Goal: Information Seeking & Learning: Find contact information

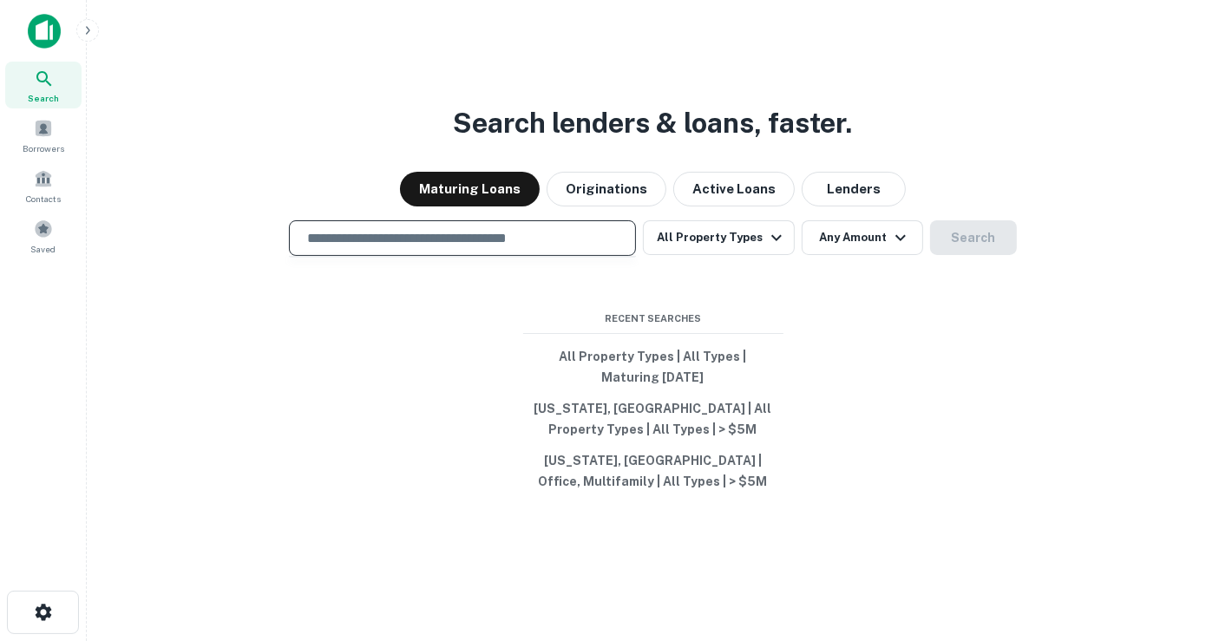
drag, startPoint x: 511, startPoint y: 232, endPoint x: 559, endPoint y: 246, distance: 50.0
click at [511, 232] on input "text" at bounding box center [462, 238] width 331 height 20
click at [865, 186] on button "Lenders" at bounding box center [854, 189] width 104 height 35
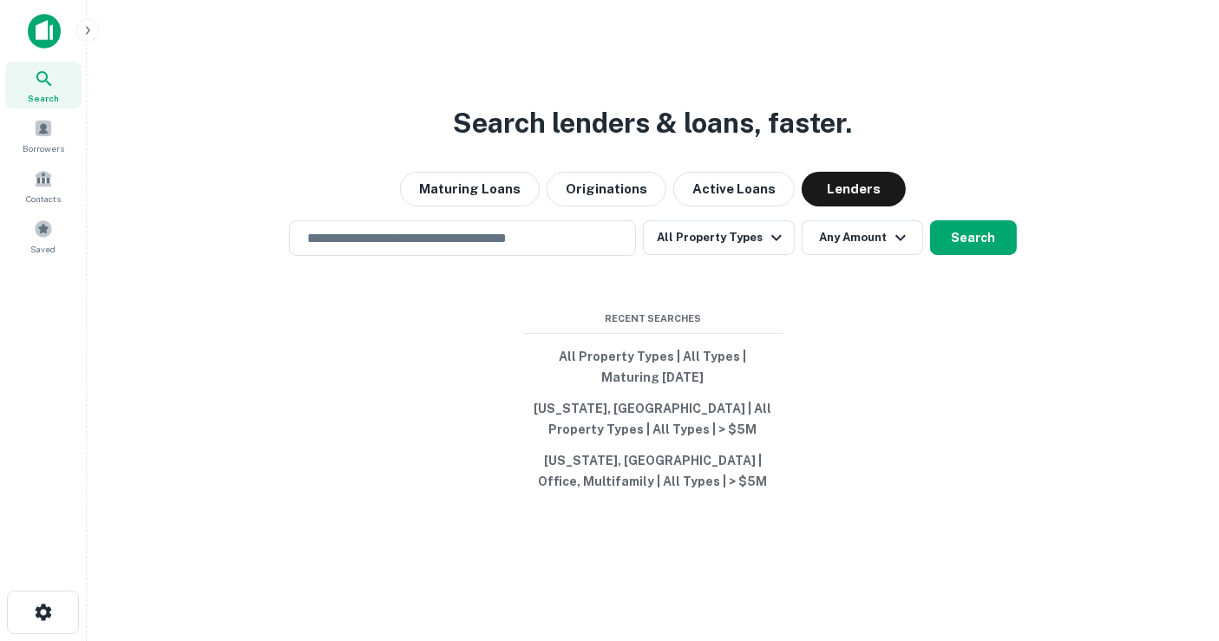
drag, startPoint x: 540, startPoint y: 239, endPoint x: 636, endPoint y: 115, distance: 157.1
click at [540, 239] on input "text" at bounding box center [462, 238] width 331 height 20
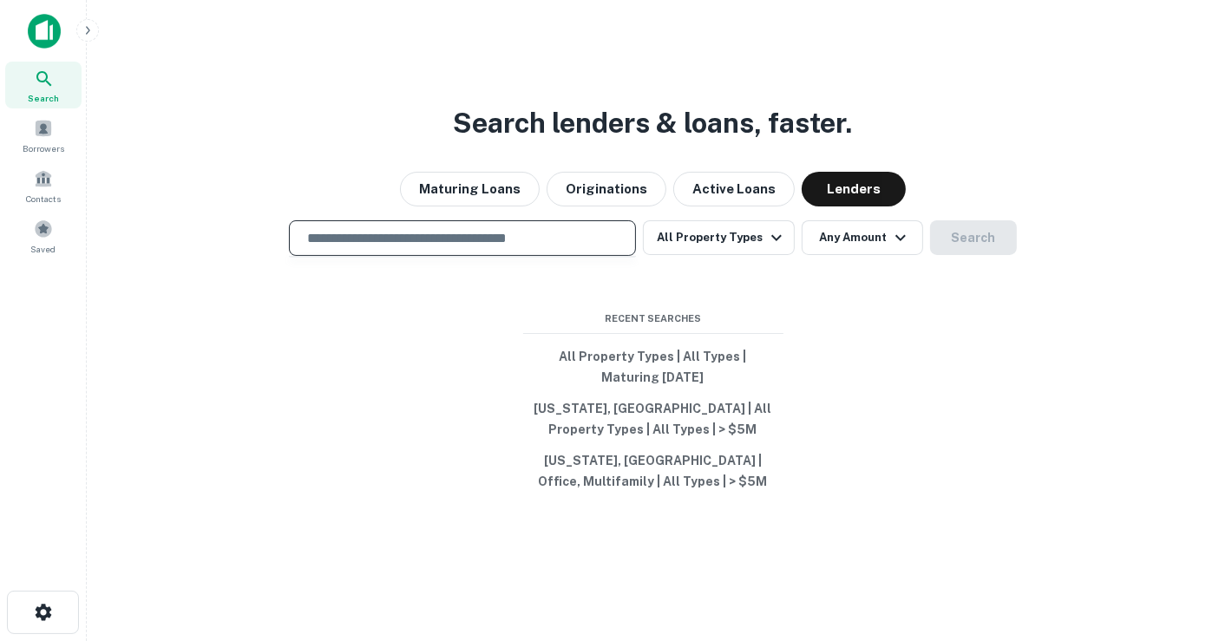
click at [374, 243] on input "text" at bounding box center [462, 238] width 331 height 20
type input "**********"
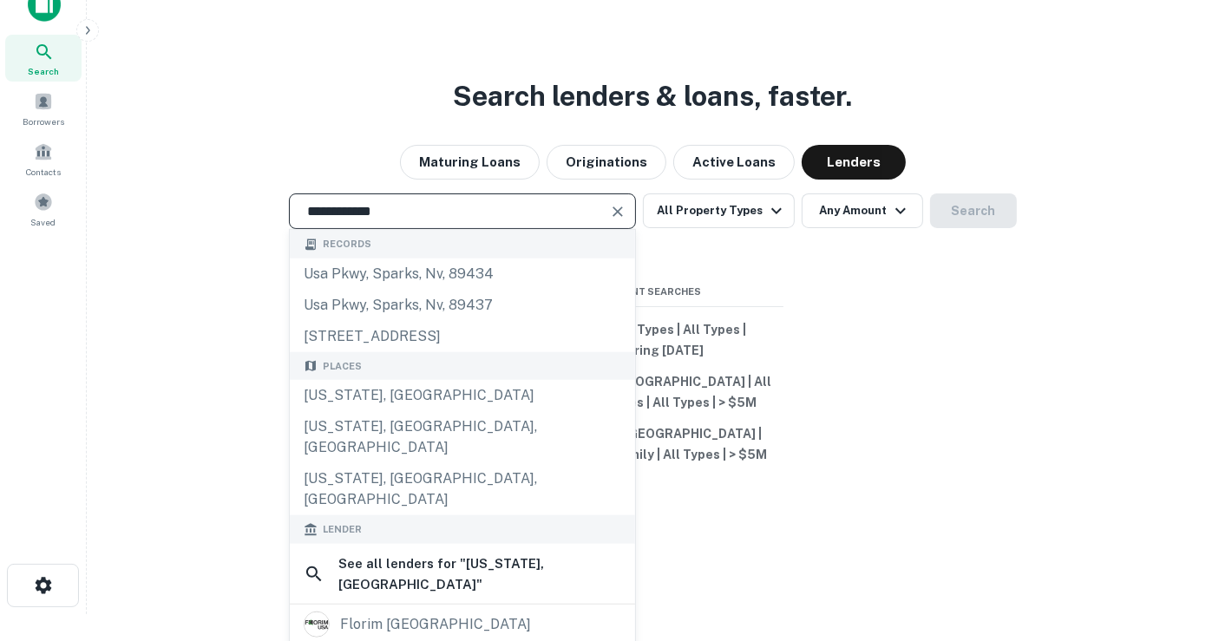
click at [503, 402] on div "[US_STATE], [GEOGRAPHIC_DATA]" at bounding box center [462, 395] width 345 height 31
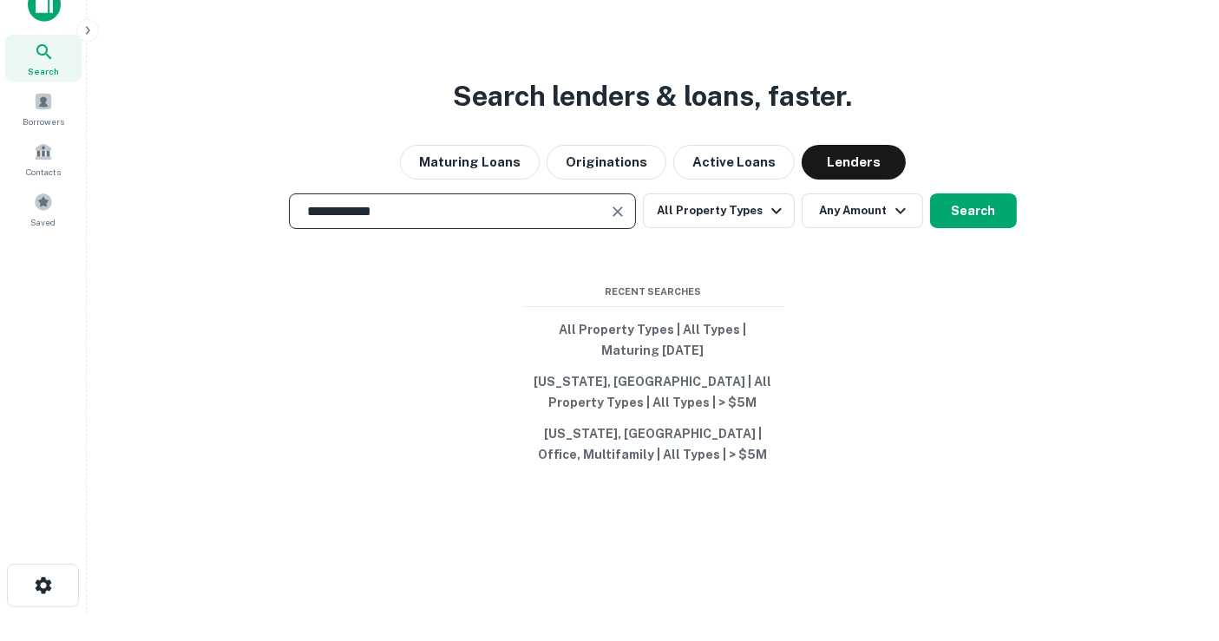
click at [994, 208] on button "Search" at bounding box center [973, 210] width 87 height 35
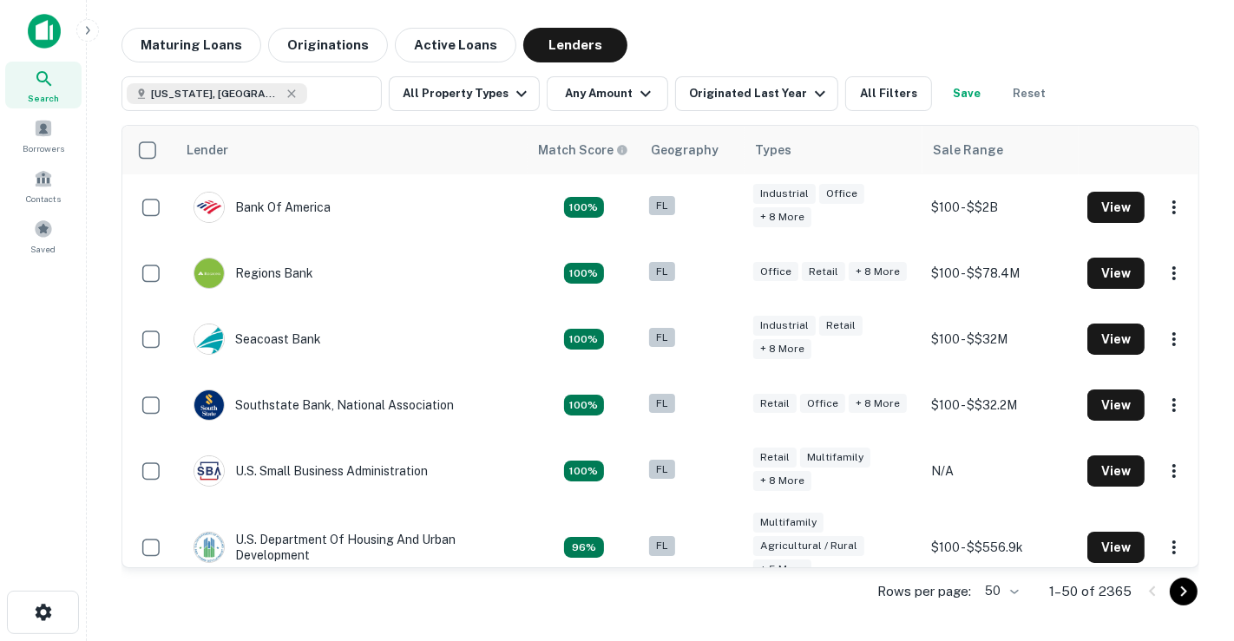
click at [469, 97] on button "All Property Types" at bounding box center [464, 93] width 151 height 35
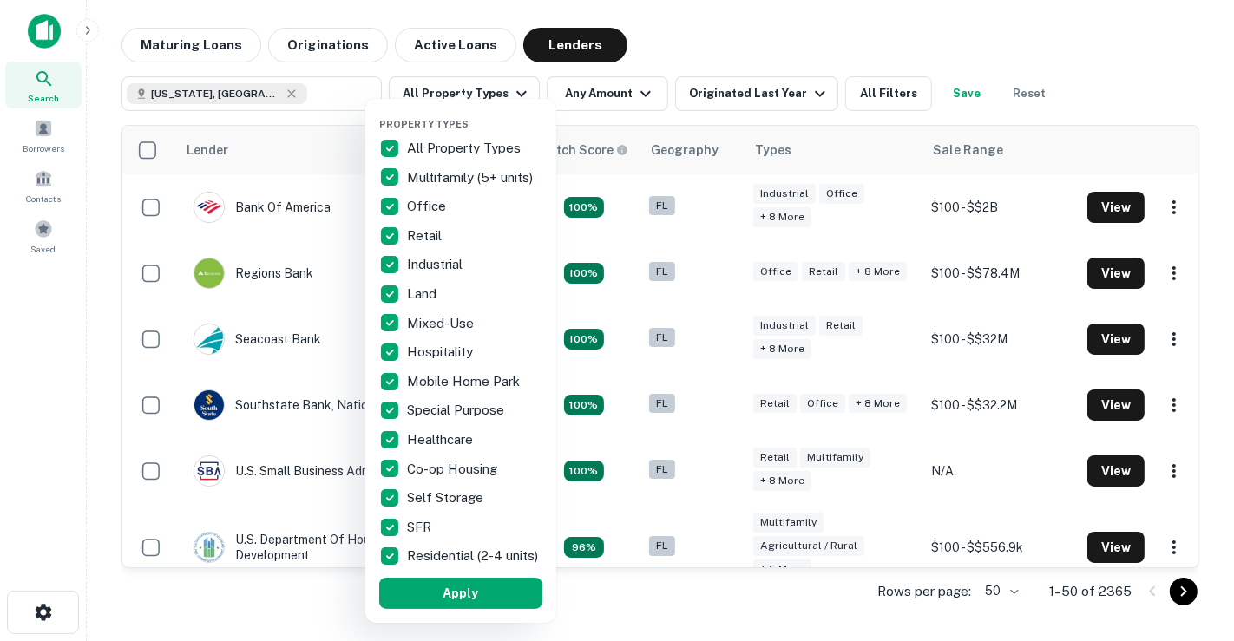
click at [475, 546] on p "Residential (2-4 units)" at bounding box center [474, 556] width 134 height 21
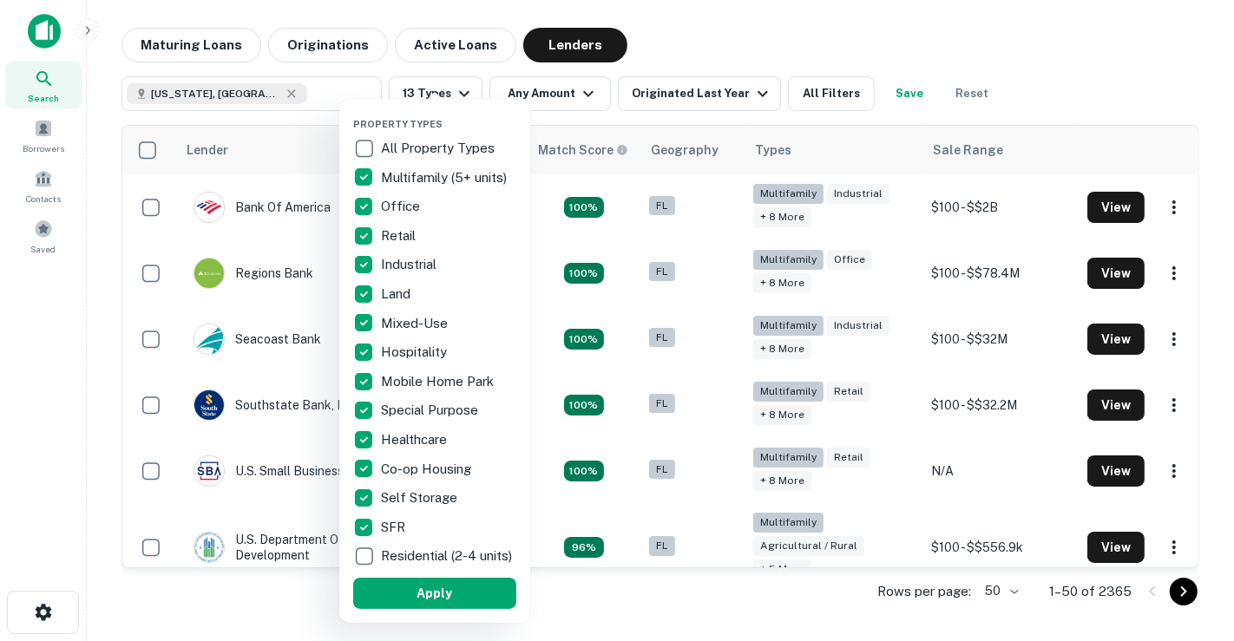
click at [478, 602] on button "Apply" at bounding box center [434, 593] width 163 height 31
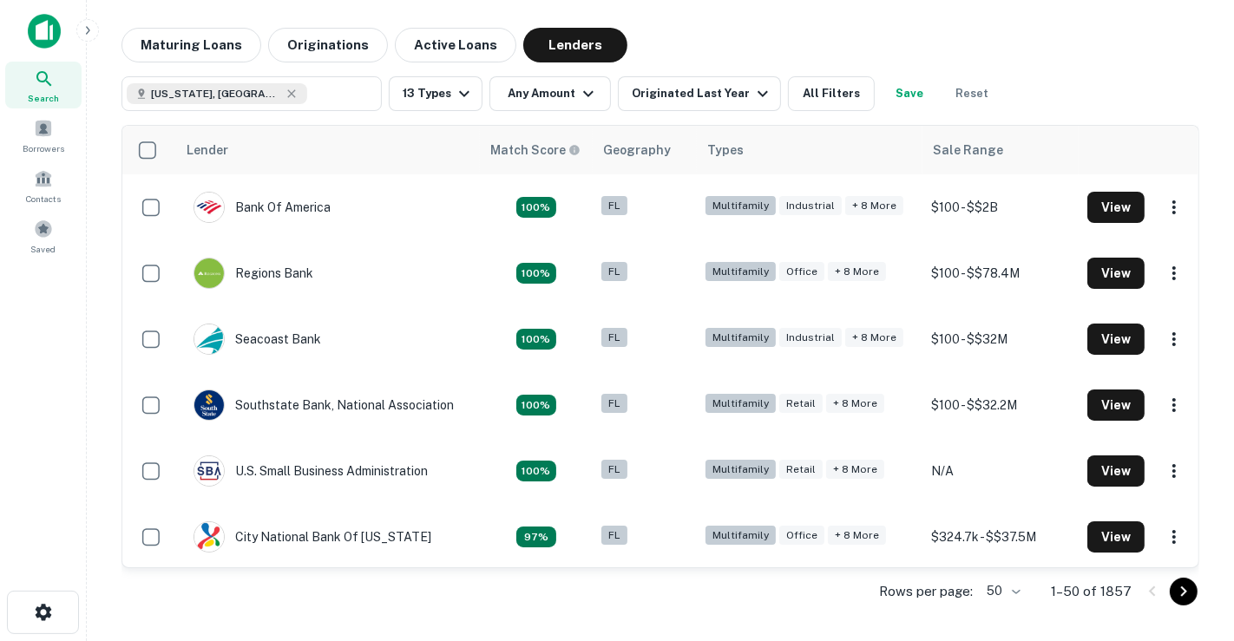
click at [469, 92] on icon "button" at bounding box center [464, 93] width 21 height 21
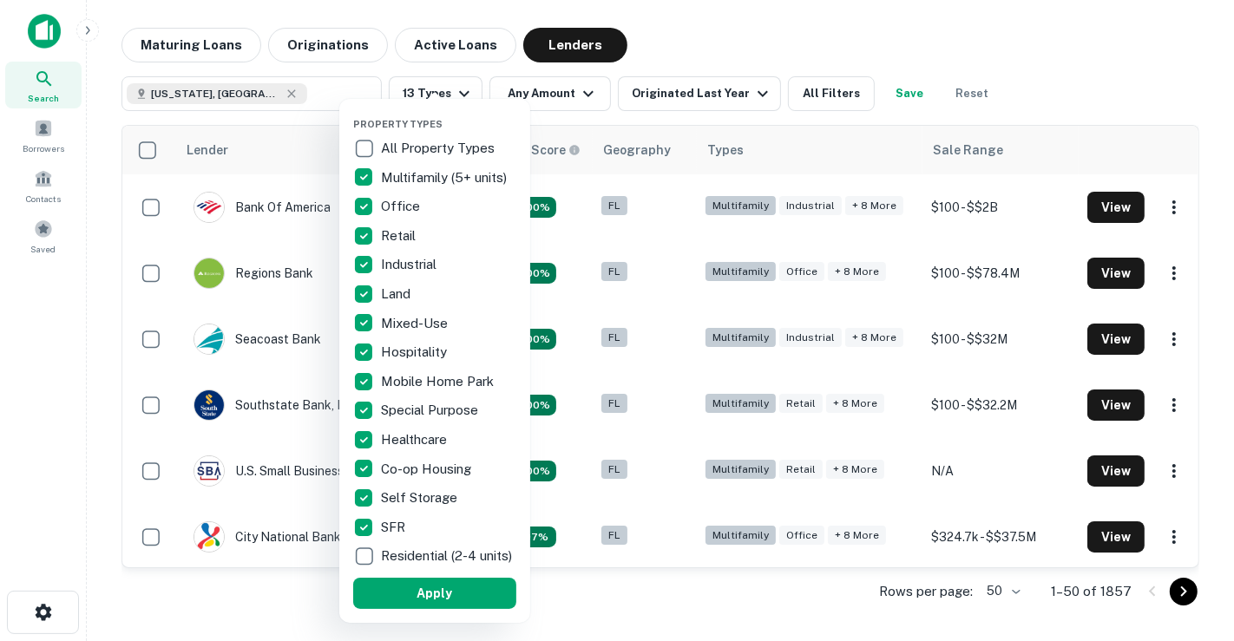
click at [605, 95] on div at bounding box center [617, 320] width 1234 height 641
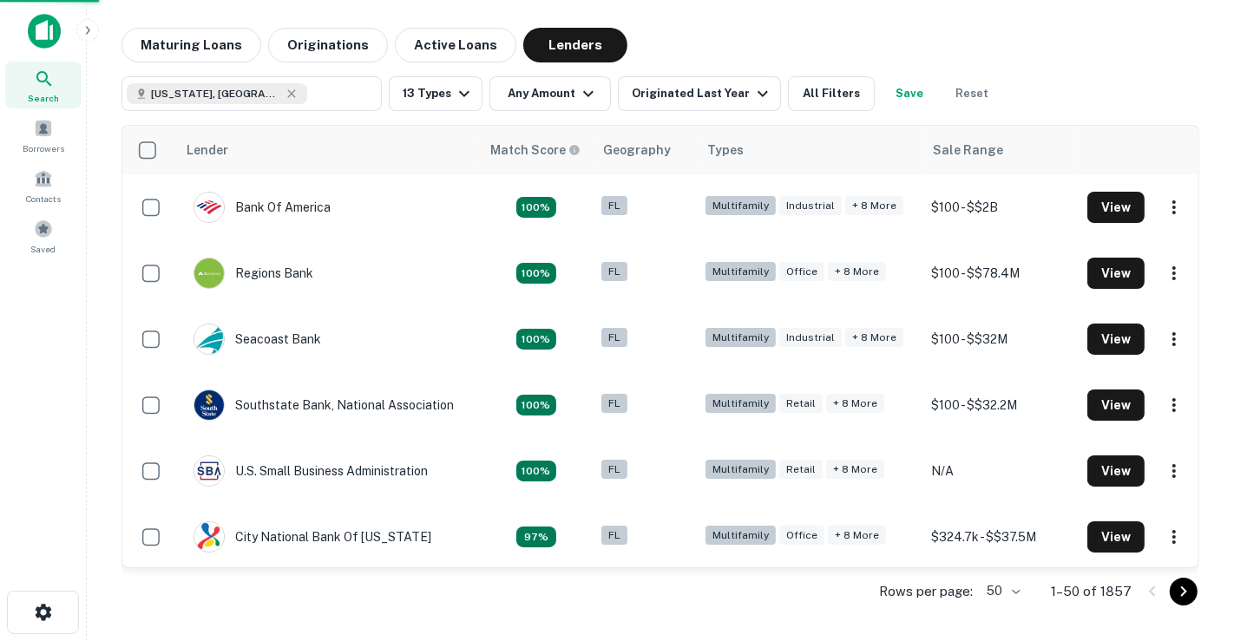
click at [605, 95] on div at bounding box center [617, 320] width 1234 height 641
click at [589, 95] on icon "button" at bounding box center [588, 93] width 21 height 21
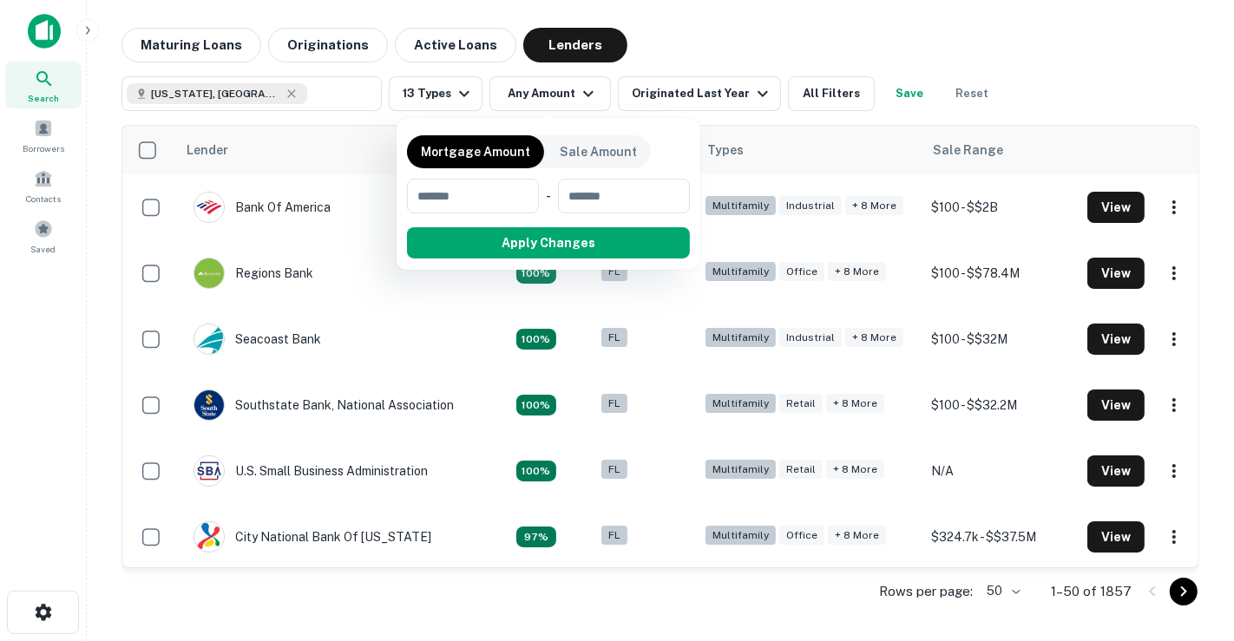
click at [668, 97] on div at bounding box center [617, 320] width 1234 height 641
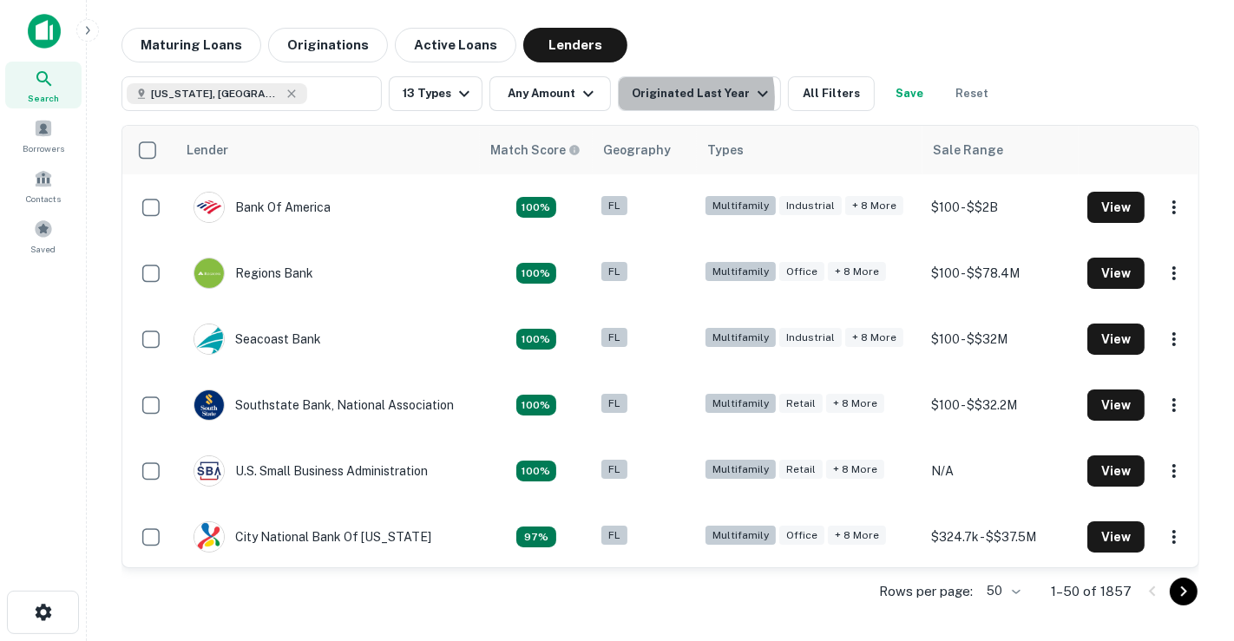
click at [668, 97] on div "Originated Last Year" at bounding box center [702, 93] width 141 height 21
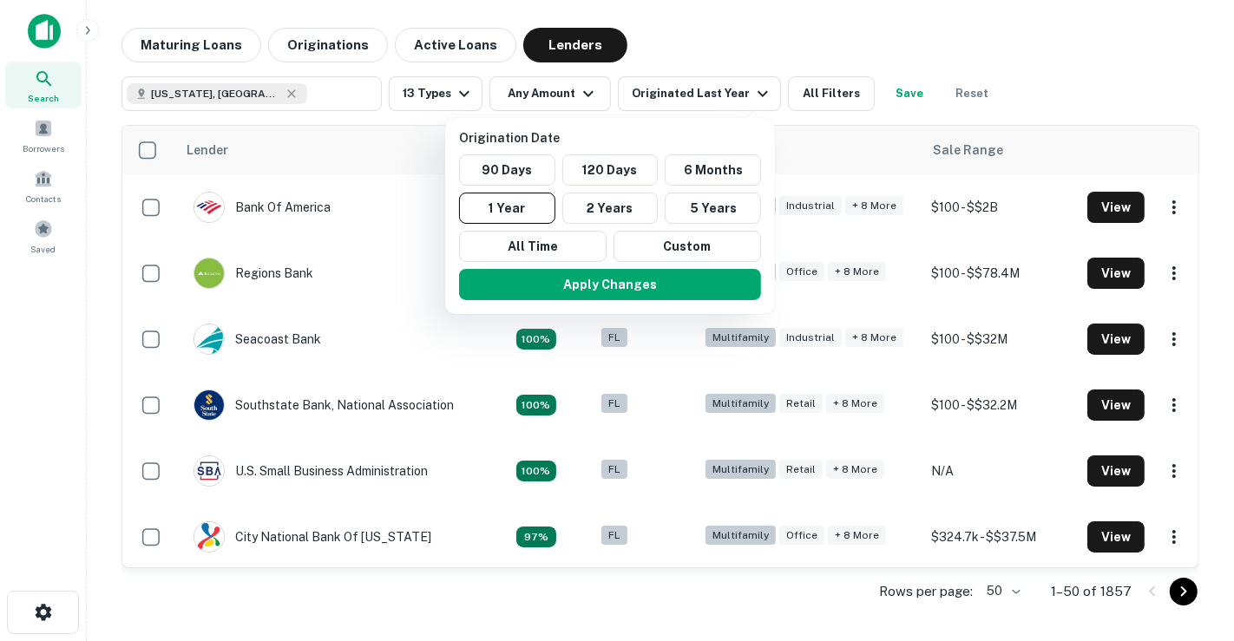
click at [798, 85] on div at bounding box center [617, 320] width 1234 height 641
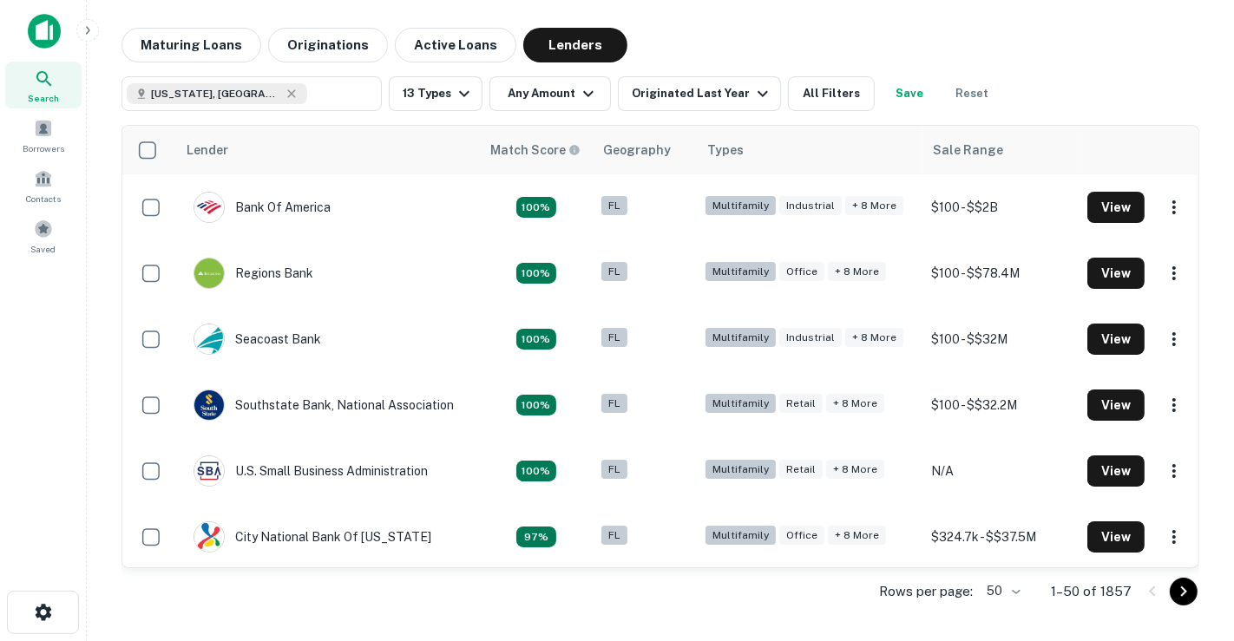
click at [756, 60] on div "Maturing Loans Originations Active Loans Lenders" at bounding box center [660, 45] width 1078 height 35
click at [56, 82] on div "Search" at bounding box center [43, 85] width 76 height 47
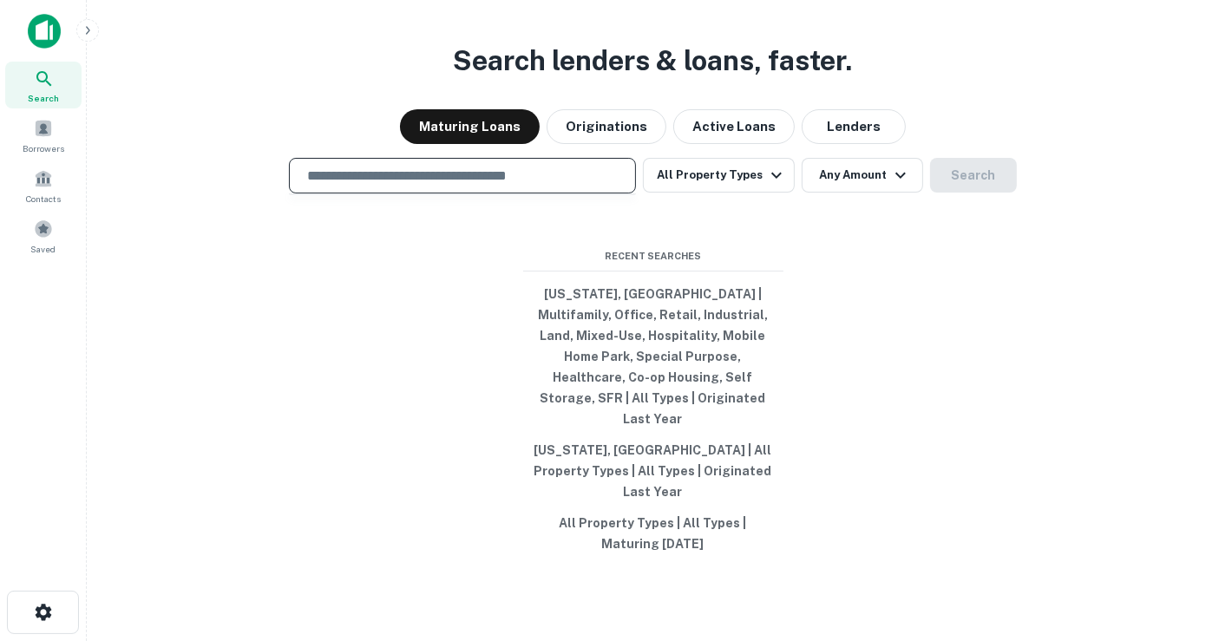
click at [526, 186] on input "text" at bounding box center [462, 176] width 331 height 20
click at [522, 186] on input "text" at bounding box center [462, 176] width 331 height 20
type input "**********"
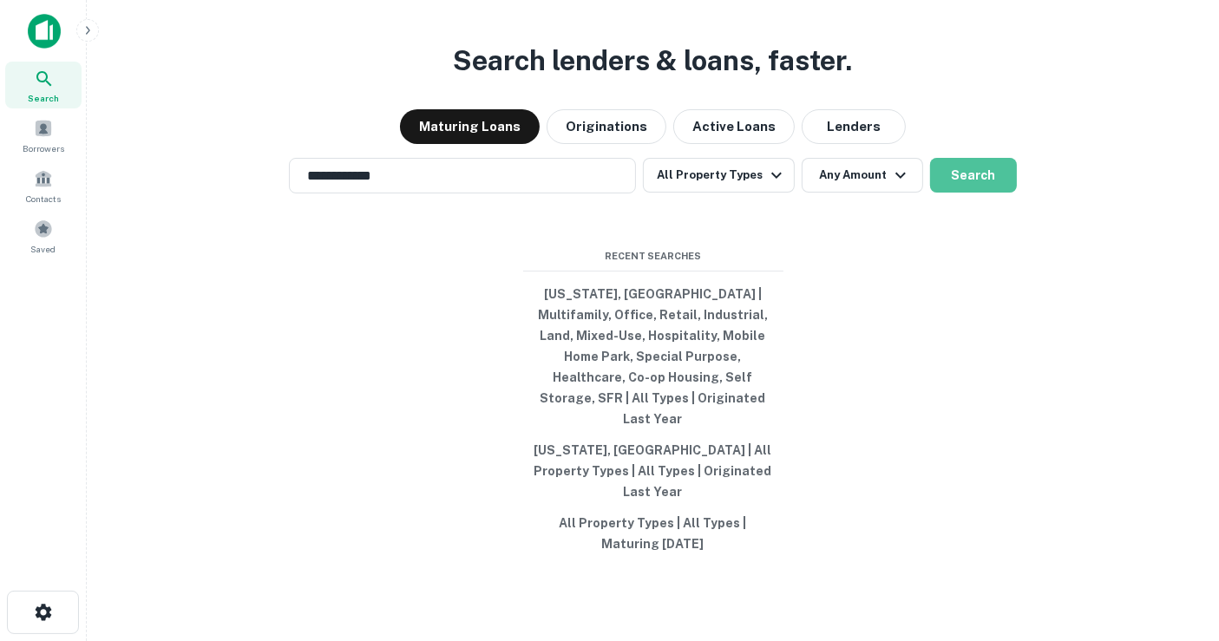
click at [961, 193] on button "Search" at bounding box center [973, 175] width 87 height 35
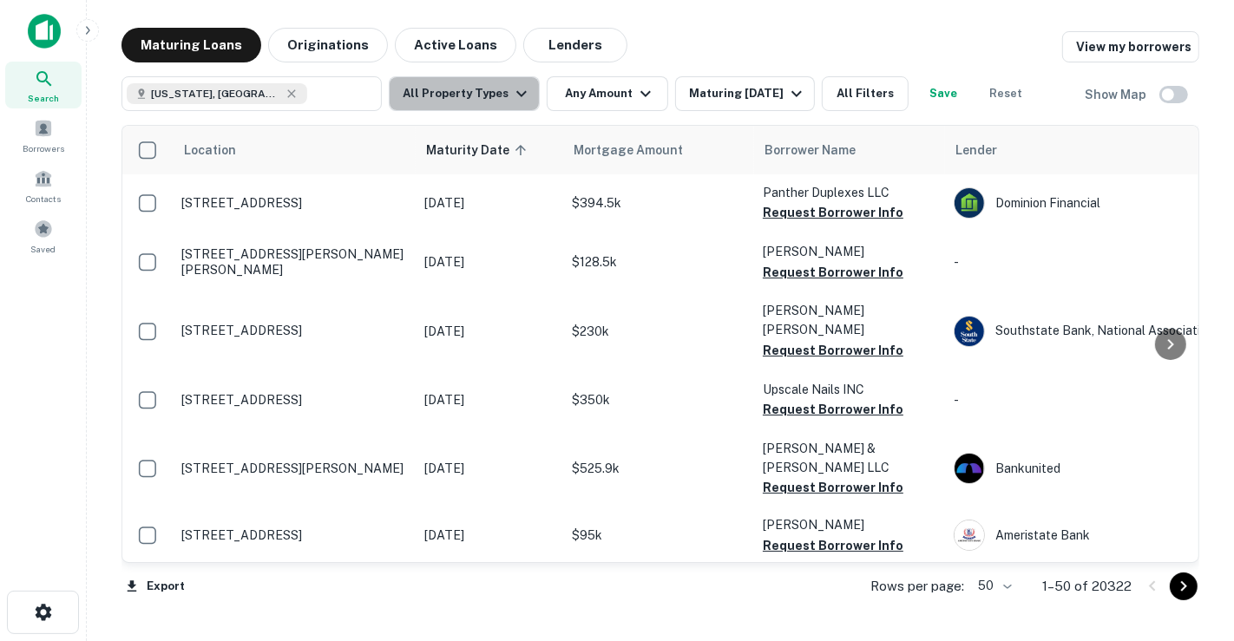
click at [511, 88] on icon "button" at bounding box center [521, 93] width 21 height 21
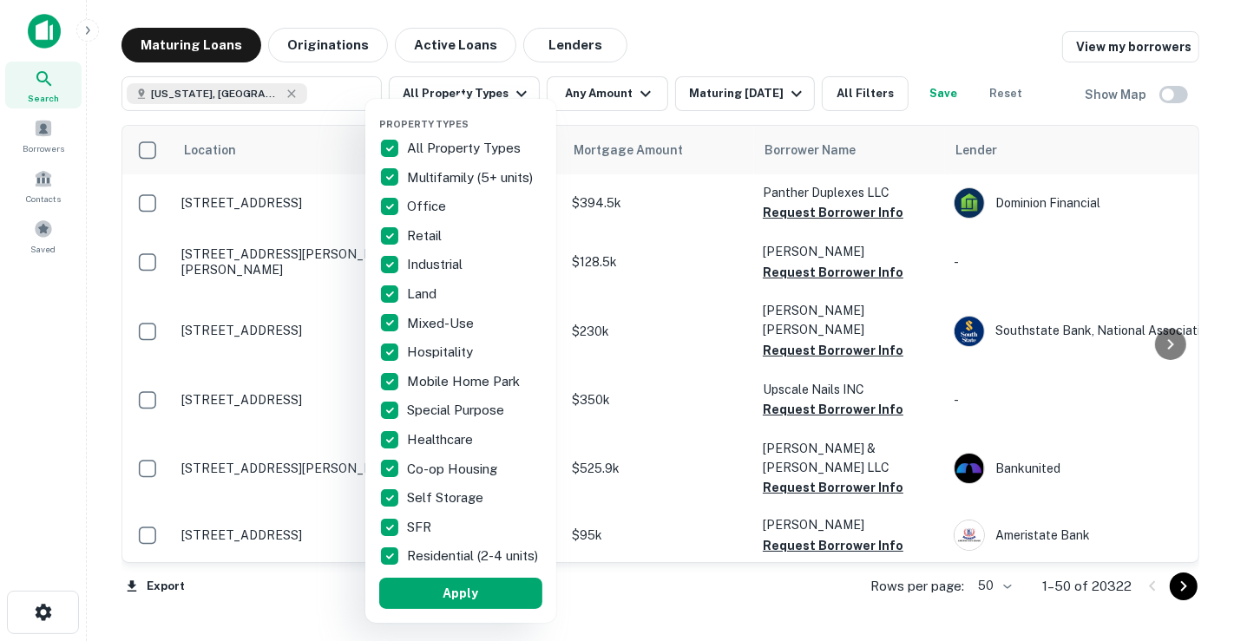
click at [861, 102] on div at bounding box center [617, 320] width 1234 height 641
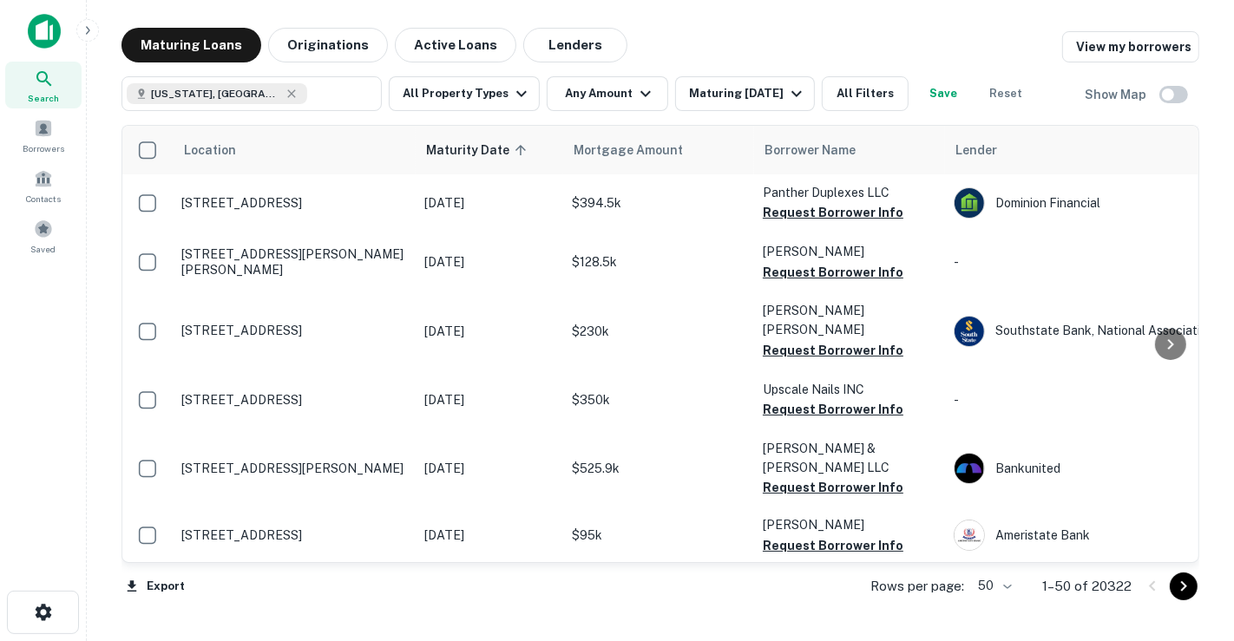
click at [862, 99] on button "All Filters" at bounding box center [865, 93] width 87 height 35
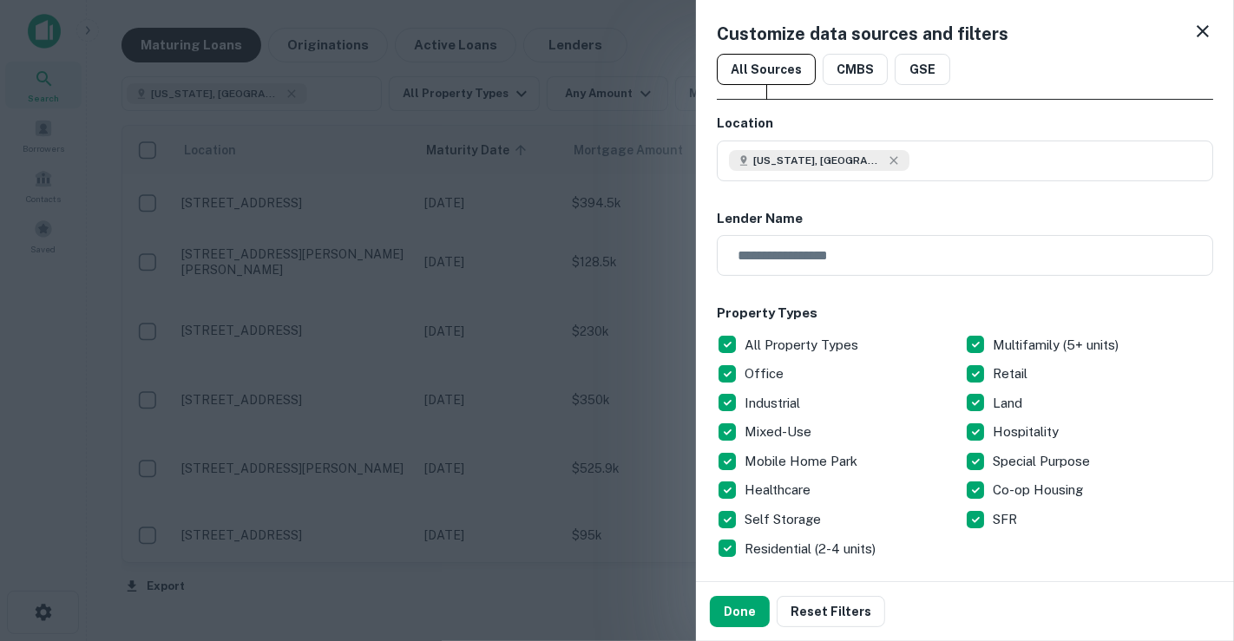
click at [1192, 37] on icon at bounding box center [1202, 31] width 21 height 21
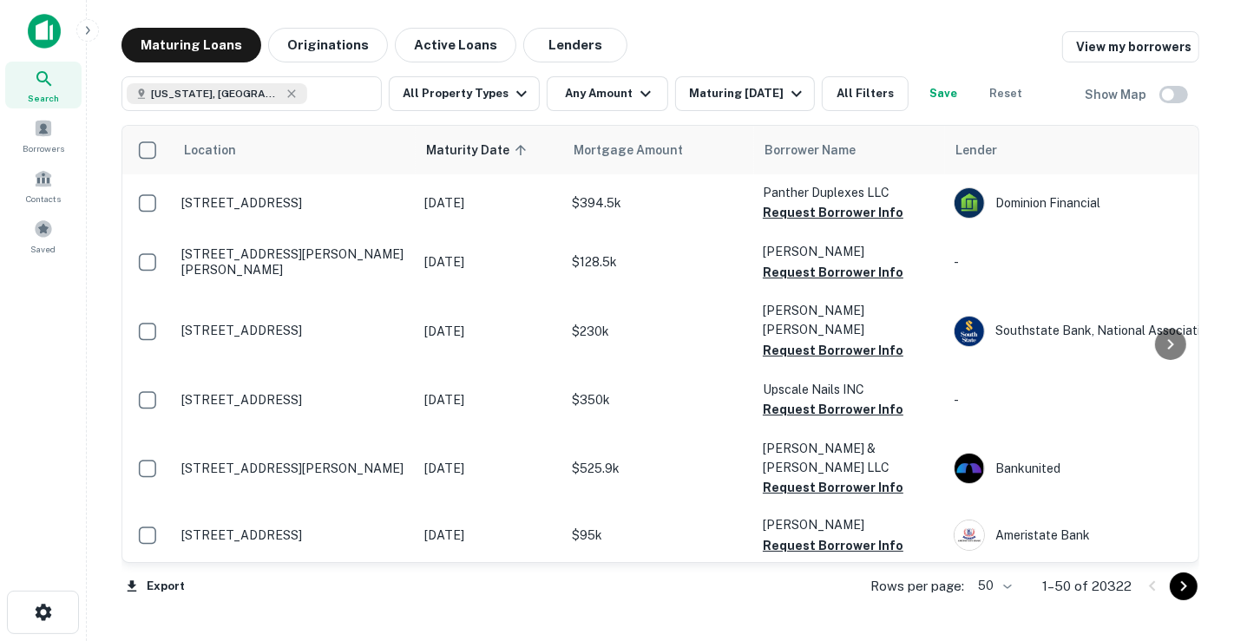
click at [545, 41] on button "Lenders" at bounding box center [575, 45] width 104 height 35
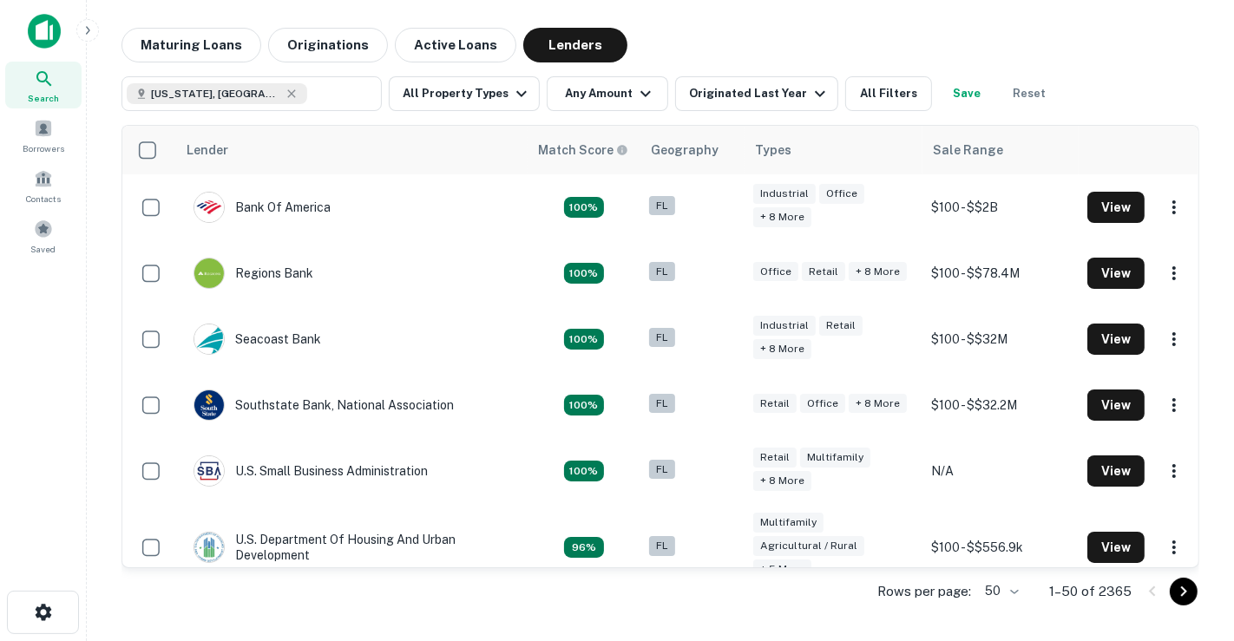
click at [361, 411] on div "Southstate Bank, National Association" at bounding box center [323, 405] width 260 height 31
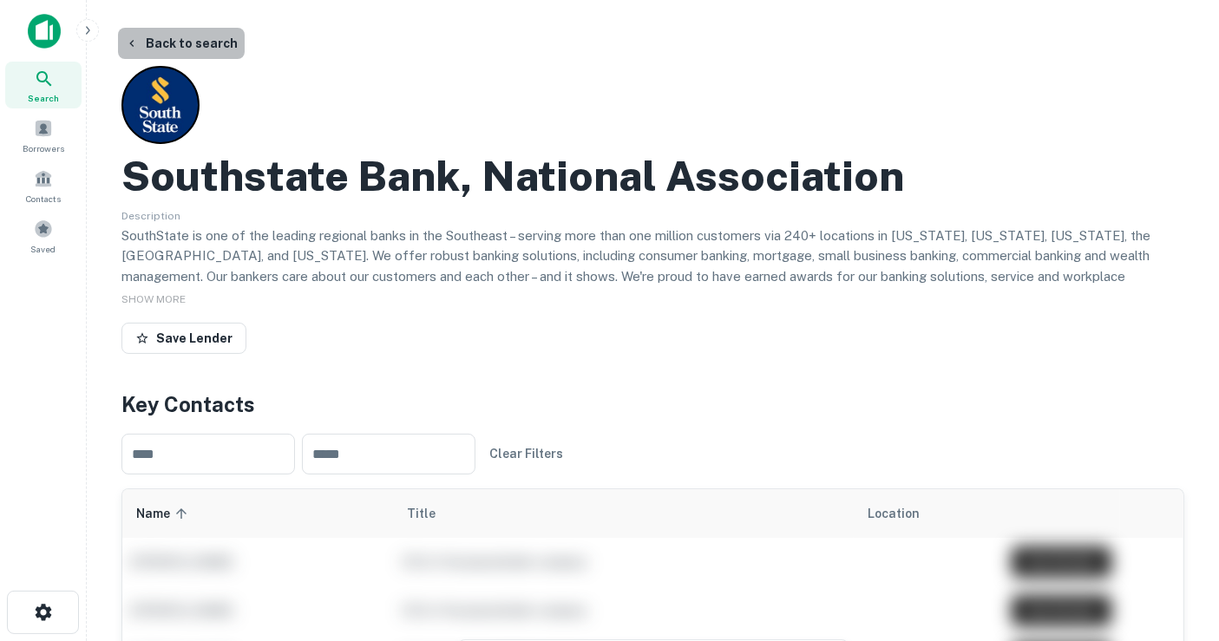
click at [220, 48] on button "Back to search" at bounding box center [181, 43] width 127 height 31
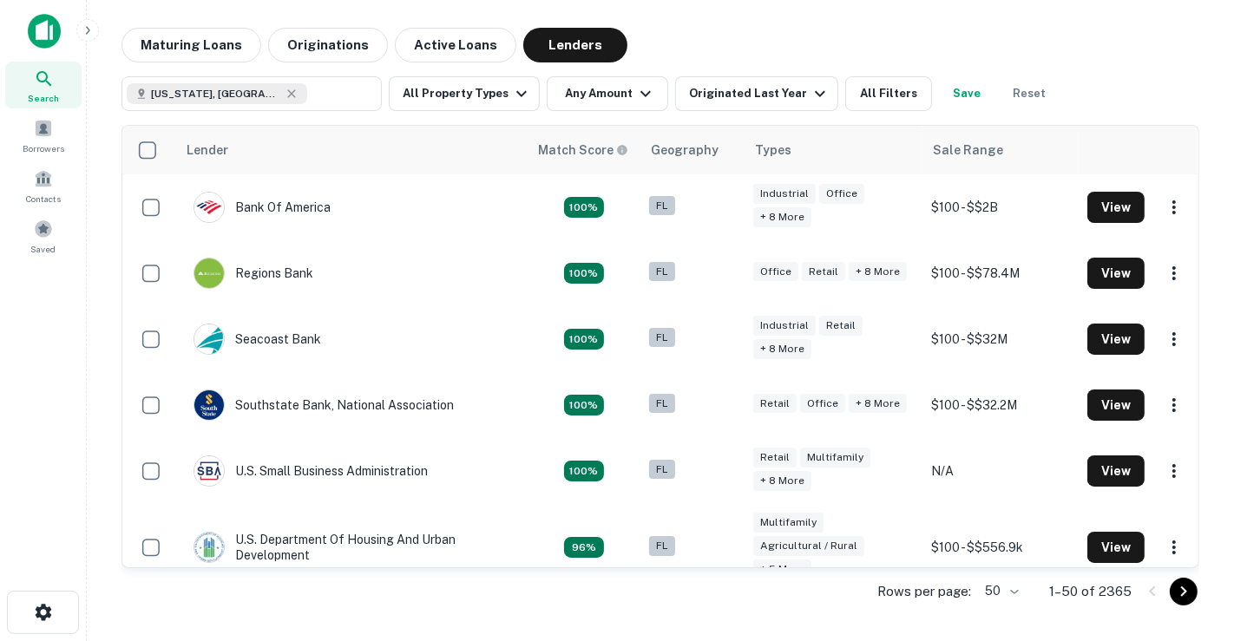
click at [467, 107] on button "All Property Types" at bounding box center [464, 93] width 151 height 35
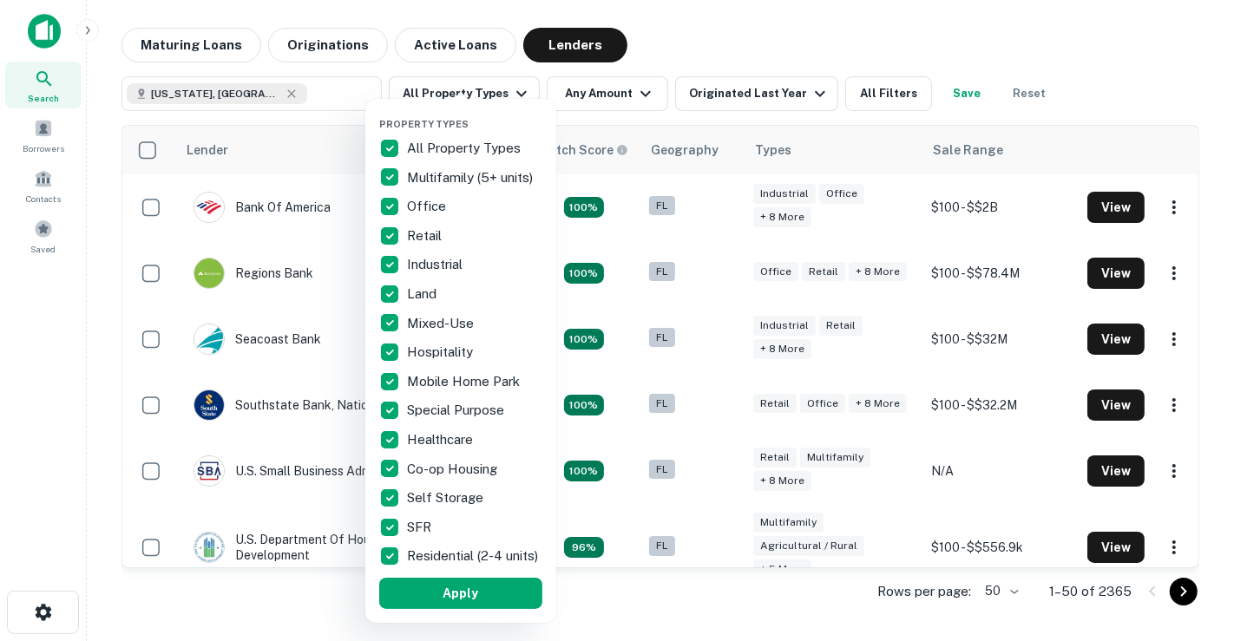
click at [566, 100] on div at bounding box center [617, 320] width 1234 height 641
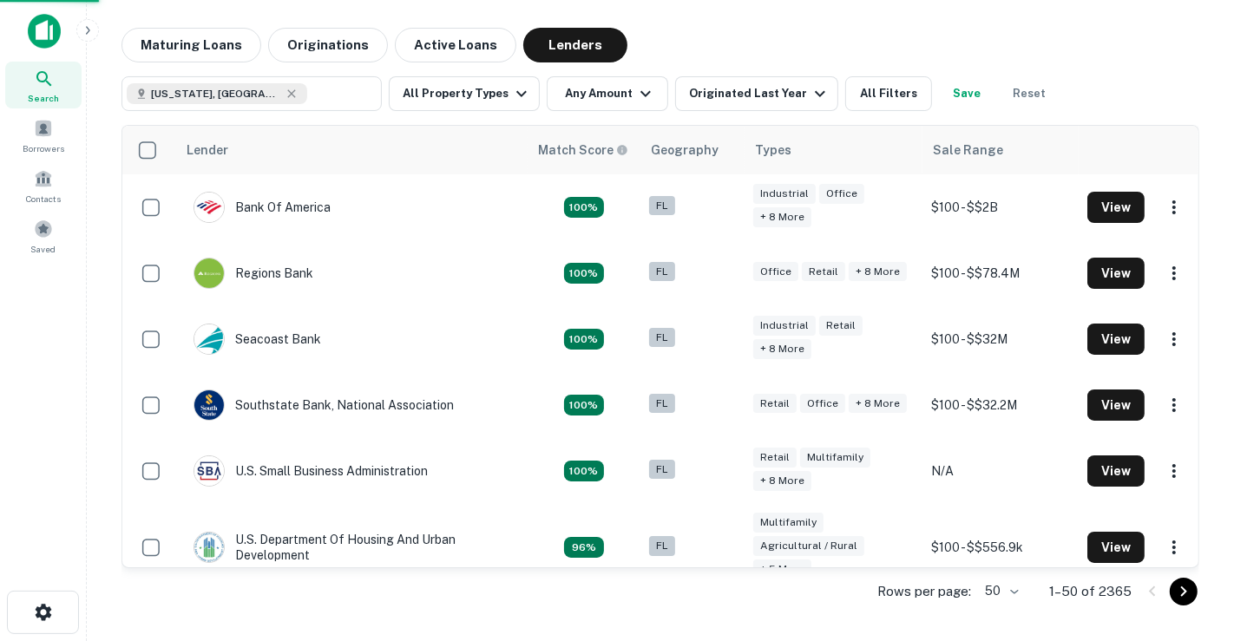
click at [583, 100] on div at bounding box center [617, 320] width 1234 height 641
click at [593, 100] on button "Any Amount" at bounding box center [607, 93] width 121 height 35
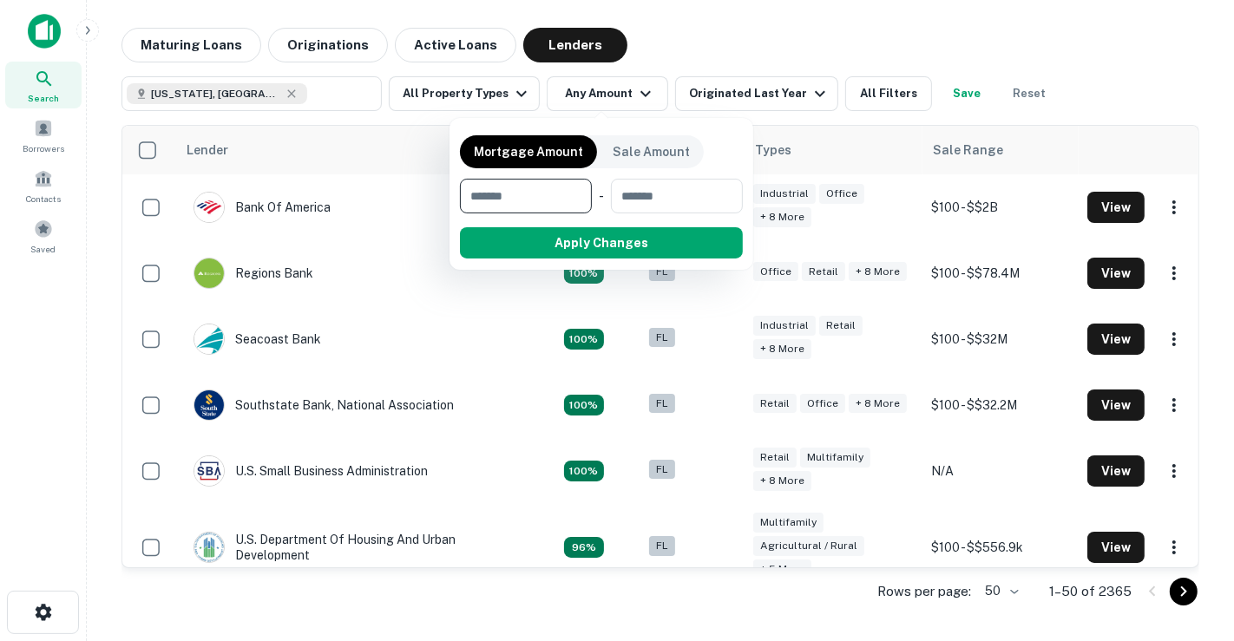
type input "*"
type input "*******"
click at [621, 248] on button "Apply Changes" at bounding box center [632, 242] width 220 height 31
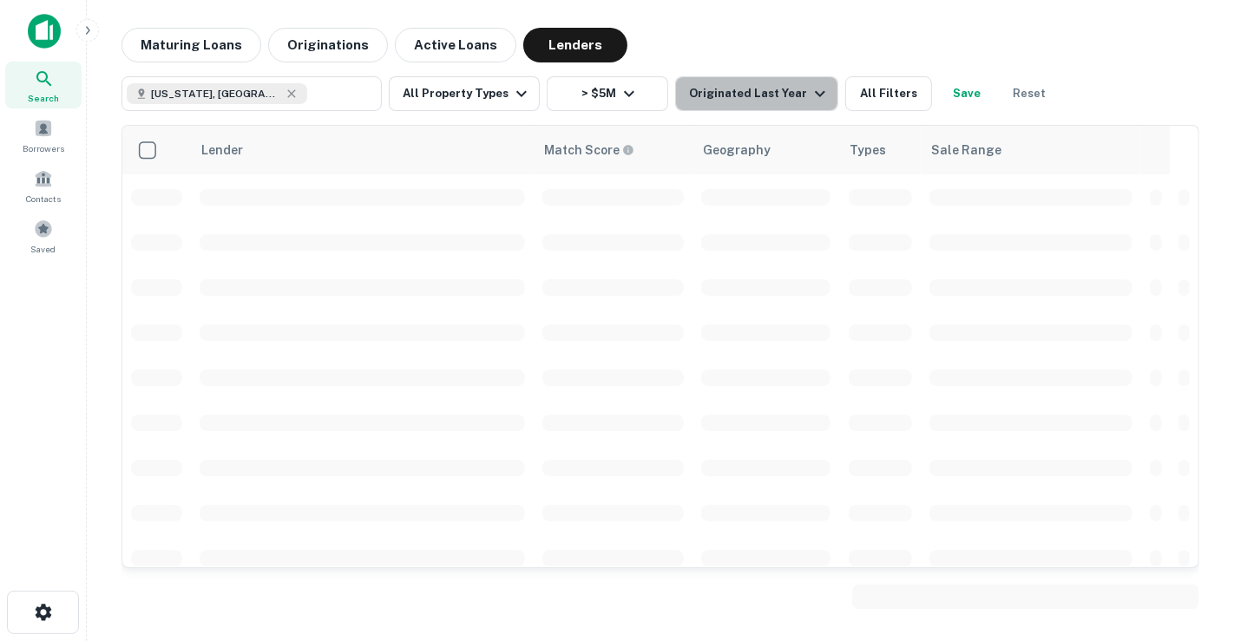
click at [781, 81] on button "Originated Last Year" at bounding box center [756, 93] width 163 height 35
